Goal: Navigation & Orientation: Go to known website

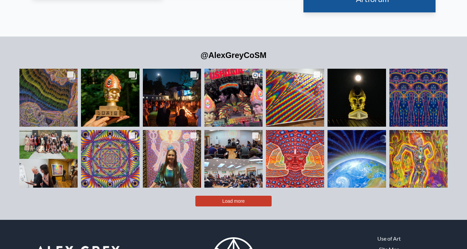
scroll to position [1449, 0]
